Goal: Task Accomplishment & Management: Use online tool/utility

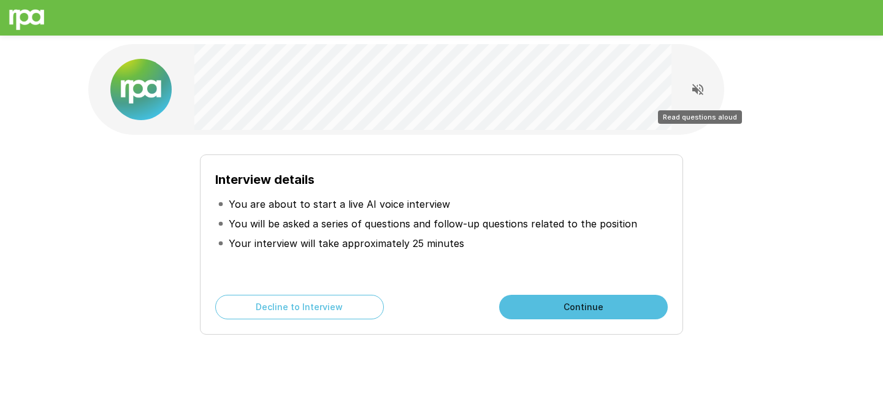
click at [691, 88] on icon "Read questions aloud" at bounding box center [698, 89] width 15 height 15
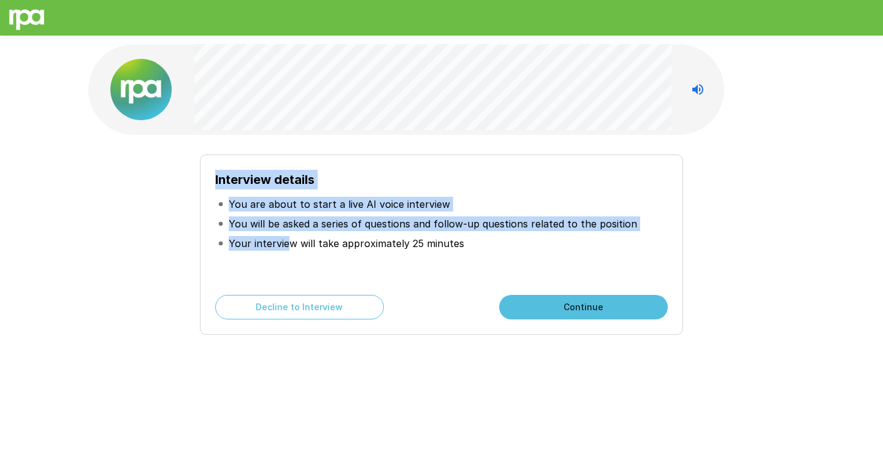
drag, startPoint x: 150, startPoint y: 59, endPoint x: 290, endPoint y: 238, distance: 227.6
click at [290, 238] on div "Interview details You are about to start a live AI voice interview You will be …" at bounding box center [442, 219] width 736 height 438
click at [312, 215] on div "Interview details You are about to start a live AI voice interview You will be …" at bounding box center [442, 219] width 736 height 438
click at [312, 215] on li "You will be asked a series of questions and follow-up questions related to the …" at bounding box center [441, 224] width 453 height 20
click at [196, 56] on div "Interview details You are about to start a live AI voice interview You will be …" at bounding box center [442, 219] width 736 height 438
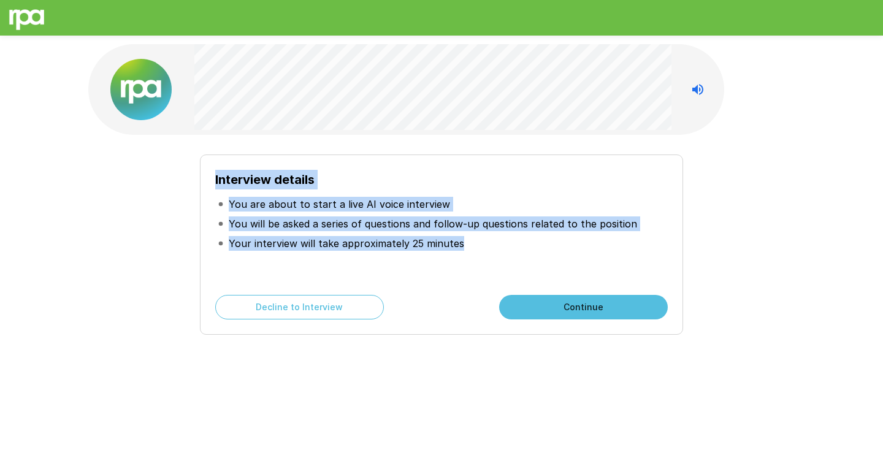
copy div "Interview details You are about to start a live AI voice interview You will be …"
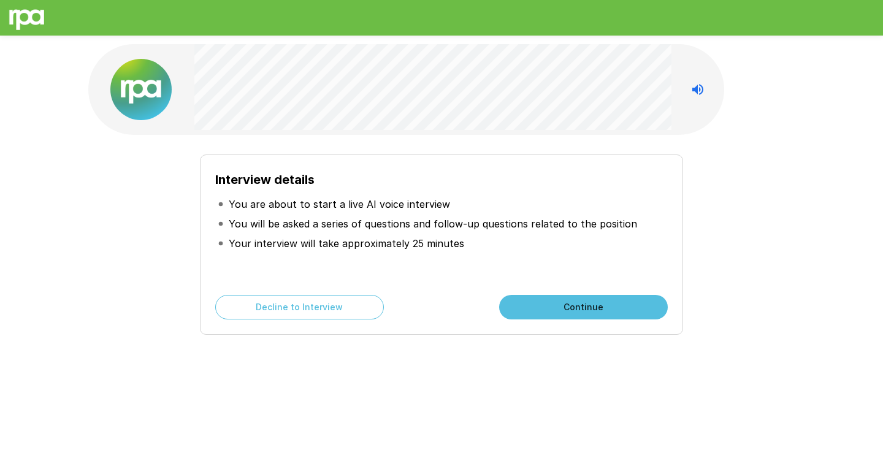
click at [393, 217] on p "You will be asked a series of questions and follow-up questions related to the …" at bounding box center [433, 224] width 409 height 15
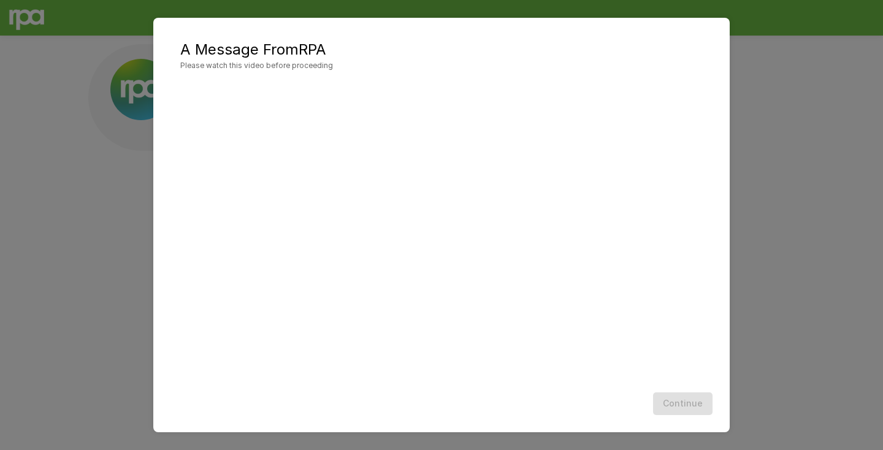
click at [851, 239] on div "A Message From RPA Please watch this video before proceeding Continue" at bounding box center [441, 225] width 883 height 450
